Goal: Transaction & Acquisition: Obtain resource

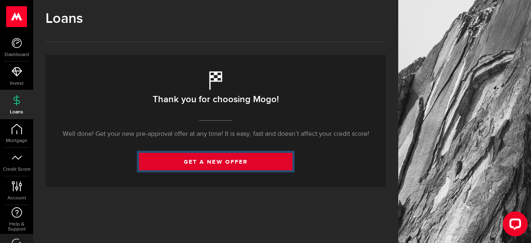
click at [186, 170] on link "get a new offer" at bounding box center [216, 161] width 154 height 17
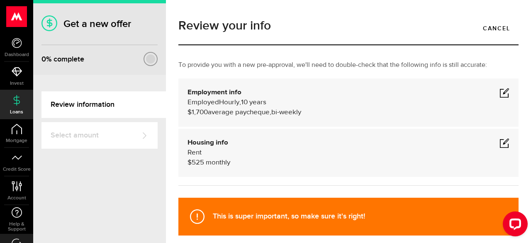
click at [500, 142] on span at bounding box center [505, 143] width 10 height 10
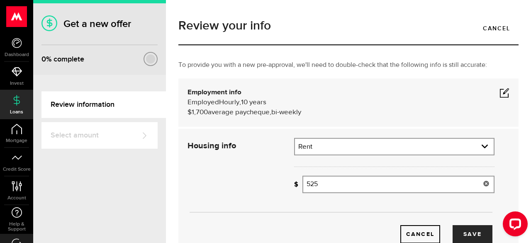
click at [452, 184] on input "525" at bounding box center [399, 184] width 192 height 17
type input "5"
type input "364"
click at [500, 93] on span at bounding box center [505, 93] width 10 height 10
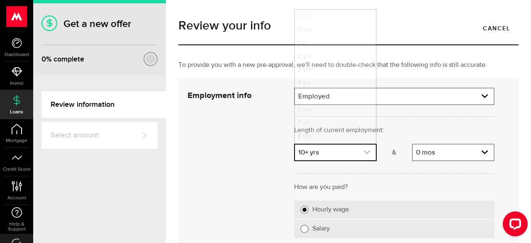
scroll to position [25, 0]
click at [364, 153] on use "expand select" at bounding box center [367, 152] width 6 height 4
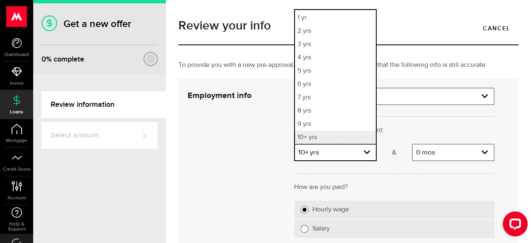
scroll to position [0, 0]
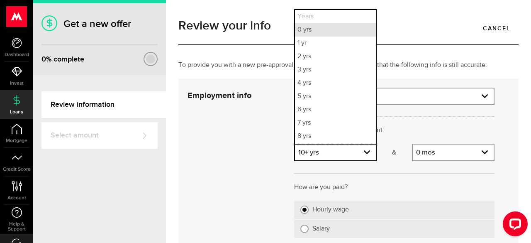
click at [325, 30] on li "0 yrs" at bounding box center [335, 29] width 81 height 13
select select "0"
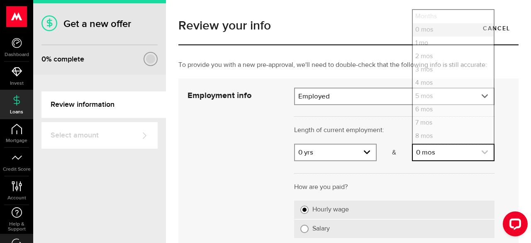
click at [482, 152] on use "expand select" at bounding box center [485, 152] width 6 height 4
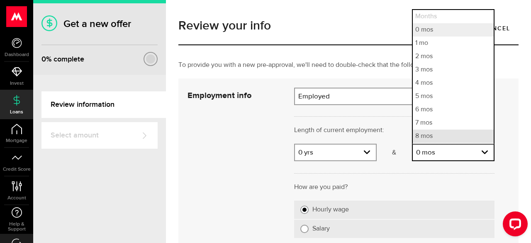
click at [428, 135] on li "8 mos" at bounding box center [453, 136] width 81 height 13
select select "8"
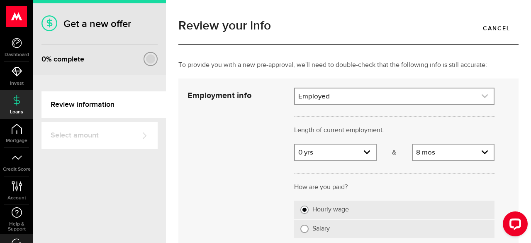
click at [482, 95] on use "expand select" at bounding box center [485, 96] width 6 height 4
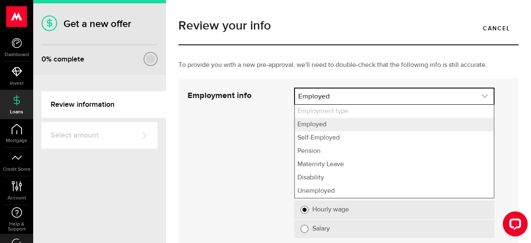
click at [482, 95] on use "expand select" at bounding box center [485, 96] width 6 height 4
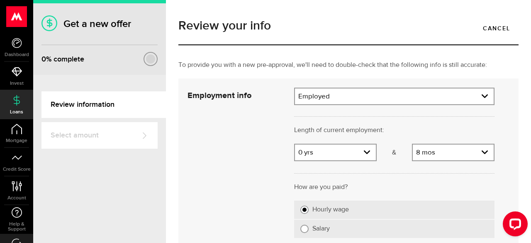
click at [527, 239] on div at bounding box center [513, 225] width 35 height 35
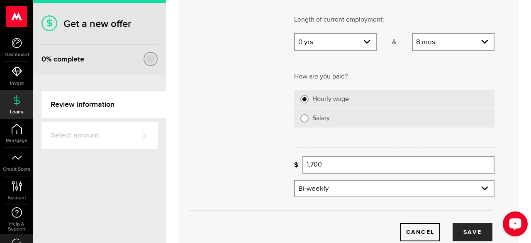
scroll to position [120, 0]
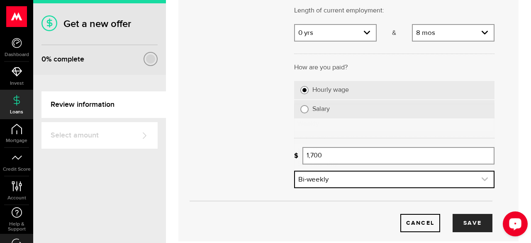
click at [481, 181] on icon "expand select" at bounding box center [484, 179] width 7 height 7
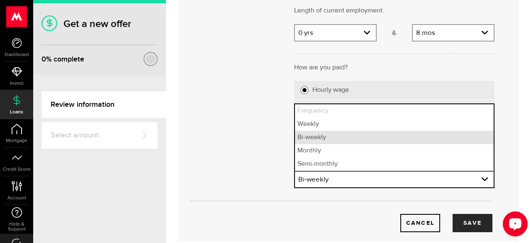
click at [409, 138] on li "Bi-weekly" at bounding box center [394, 137] width 199 height 13
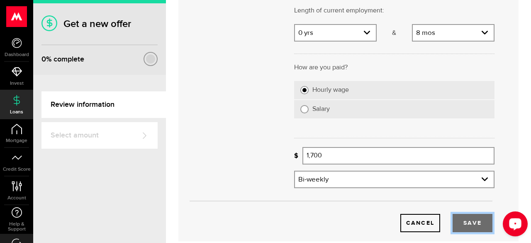
click at [468, 223] on button "Save" at bounding box center [473, 223] width 40 height 18
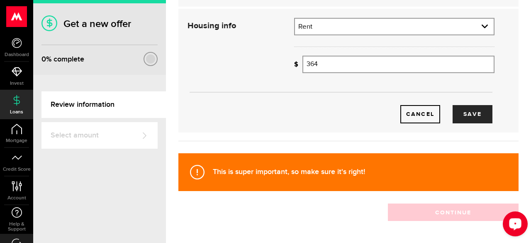
click at [92, 144] on link "Select amount" at bounding box center [100, 135] width 116 height 27
click at [462, 113] on button "Save" at bounding box center [473, 114] width 40 height 18
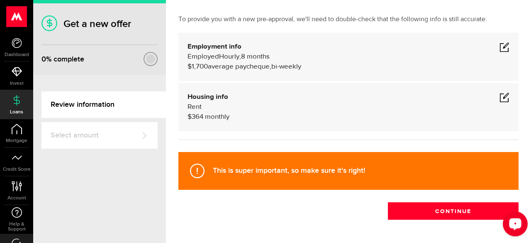
scroll to position [66, 0]
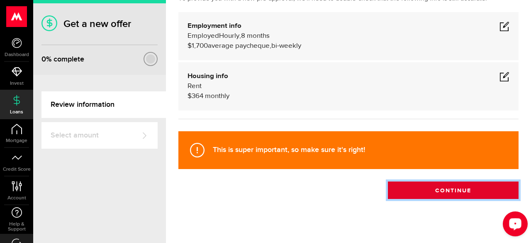
click at [471, 189] on button "Continue" at bounding box center [453, 189] width 131 height 17
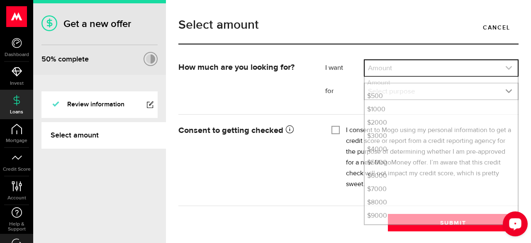
click at [506, 68] on icon "expand select" at bounding box center [509, 67] width 7 height 7
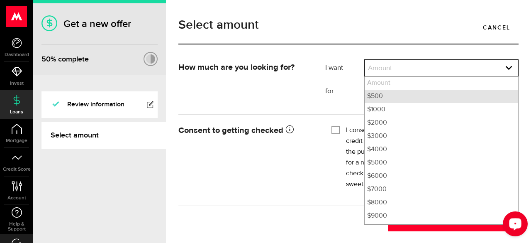
click at [440, 95] on li "$500" at bounding box center [441, 96] width 153 height 13
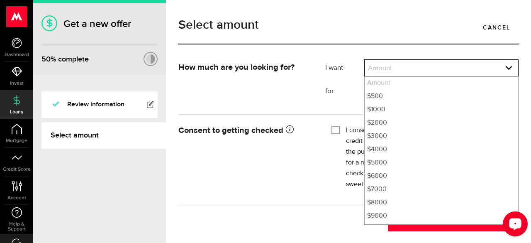
select select "500"
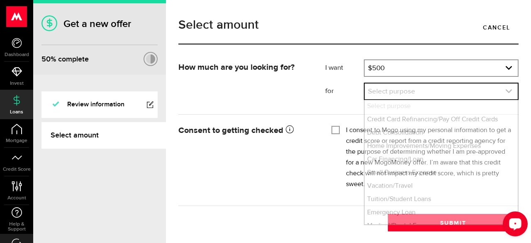
click at [506, 92] on icon "expand select" at bounding box center [509, 91] width 7 height 7
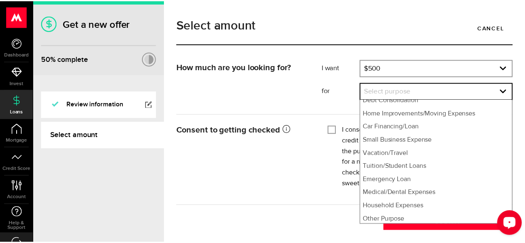
scroll to position [8, 0]
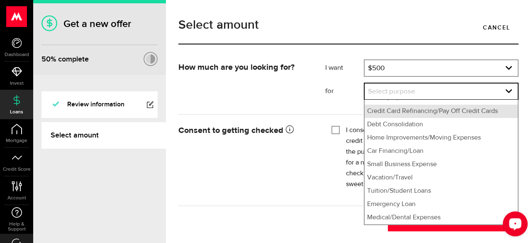
click at [474, 111] on li "Credit Card Refinancing/Pay Off Credit Cards" at bounding box center [441, 111] width 153 height 13
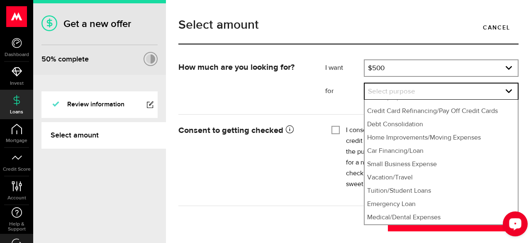
select select "Credit Card Refinancing/Pay Off Credit Cards"
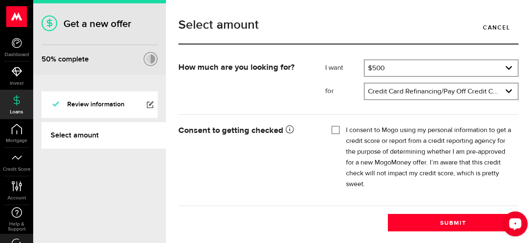
click at [332, 131] on input "I consent to Mogo using my personal information to get a credit score or report…" at bounding box center [336, 129] width 8 height 8
checkbox input "true"
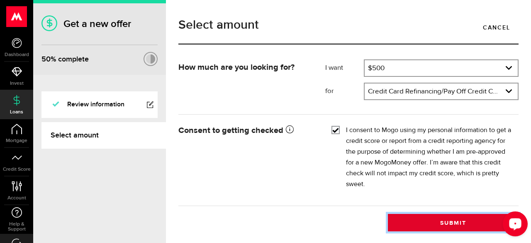
click at [411, 222] on button "Submit" at bounding box center [453, 222] width 131 height 17
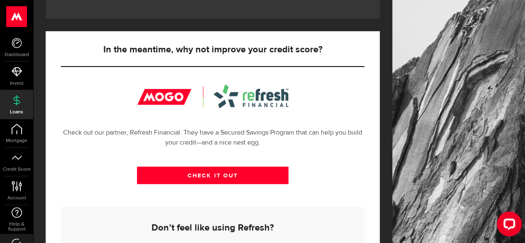
scroll to position [332, 0]
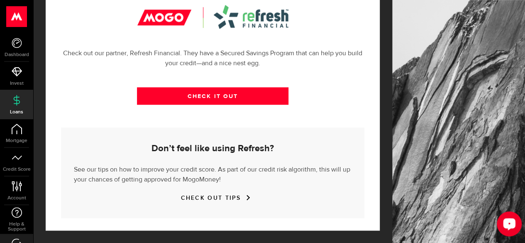
click at [15, 239] on use at bounding box center [17, 243] width 10 height 10
